Goal: Task Accomplishment & Management: Manage account settings

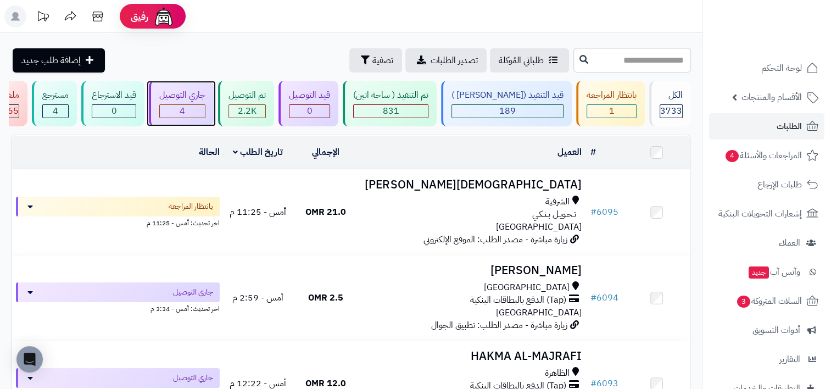
click at [205, 110] on div "4" at bounding box center [182, 111] width 45 height 13
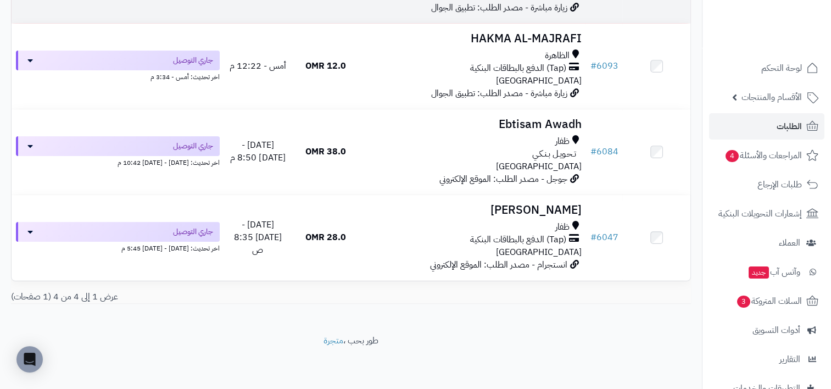
scroll to position [67, 0]
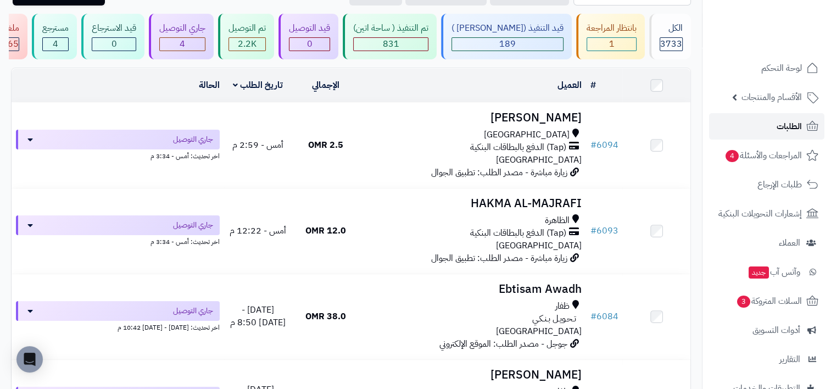
click at [803, 132] on link "الطلبات" at bounding box center [766, 126] width 115 height 26
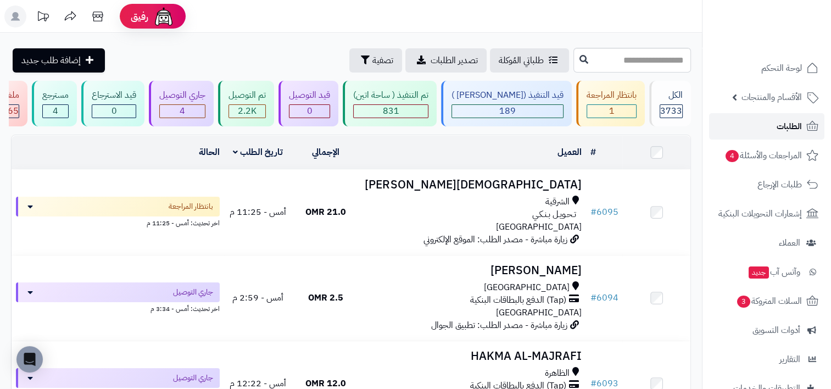
click at [781, 127] on span "الطلبات" at bounding box center [789, 126] width 25 height 15
